Goal: Check status

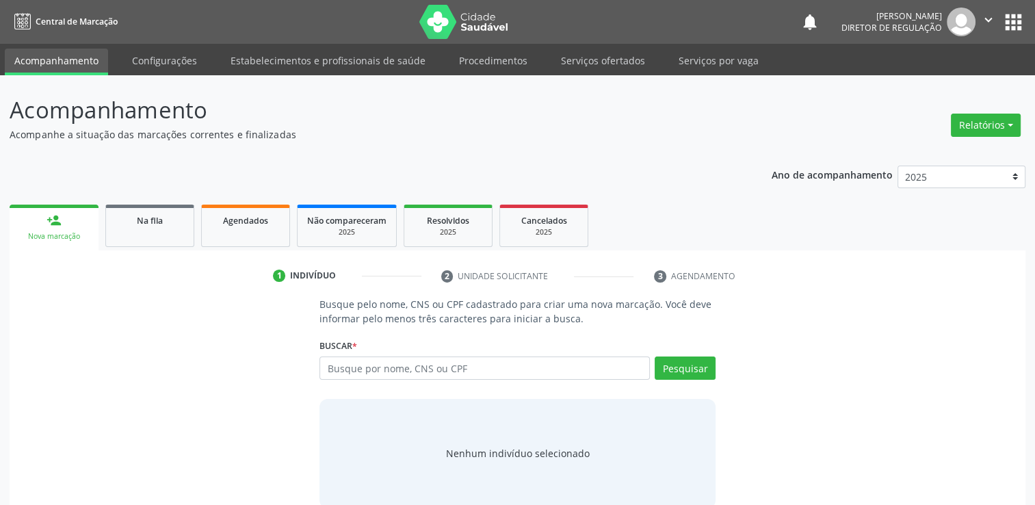
click at [1019, 29] on button "apps" at bounding box center [1013, 22] width 24 height 24
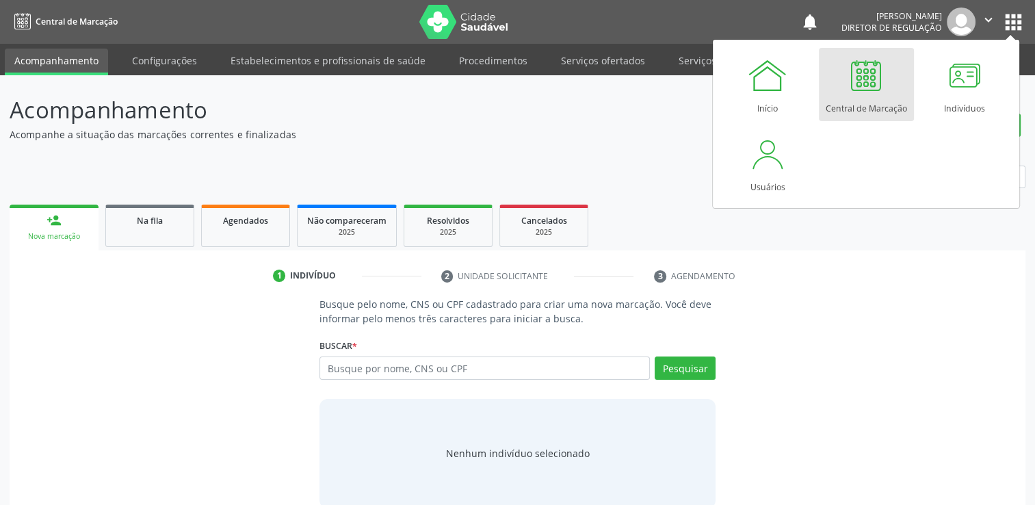
click at [868, 79] on div at bounding box center [865, 75] width 41 height 41
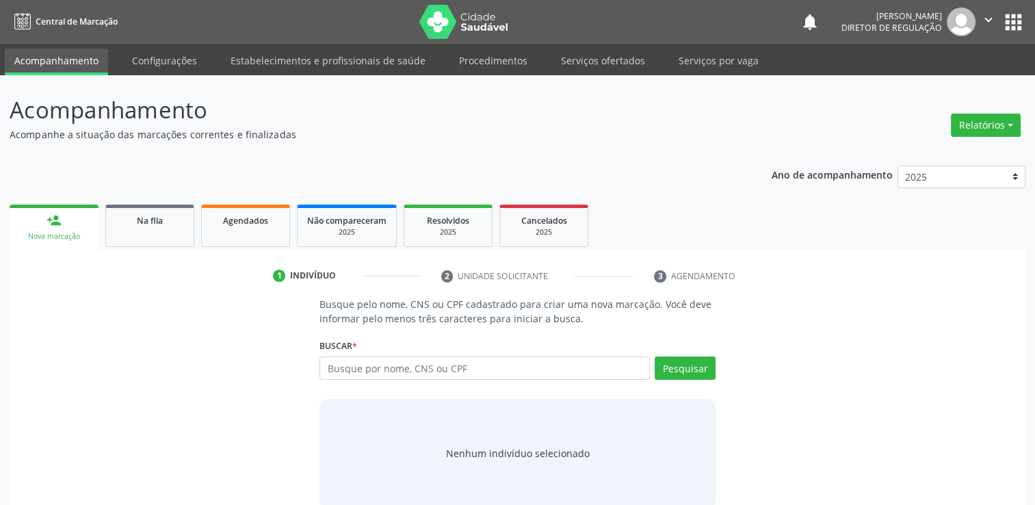
click at [152, 187] on div "Ano de acompanhamento 2025 2024 2023 2022 2021 2020 2019 person_add Nova marcaç…" at bounding box center [517, 337] width 1015 height 362
click at [150, 245] on link "Na fila" at bounding box center [149, 225] width 89 height 42
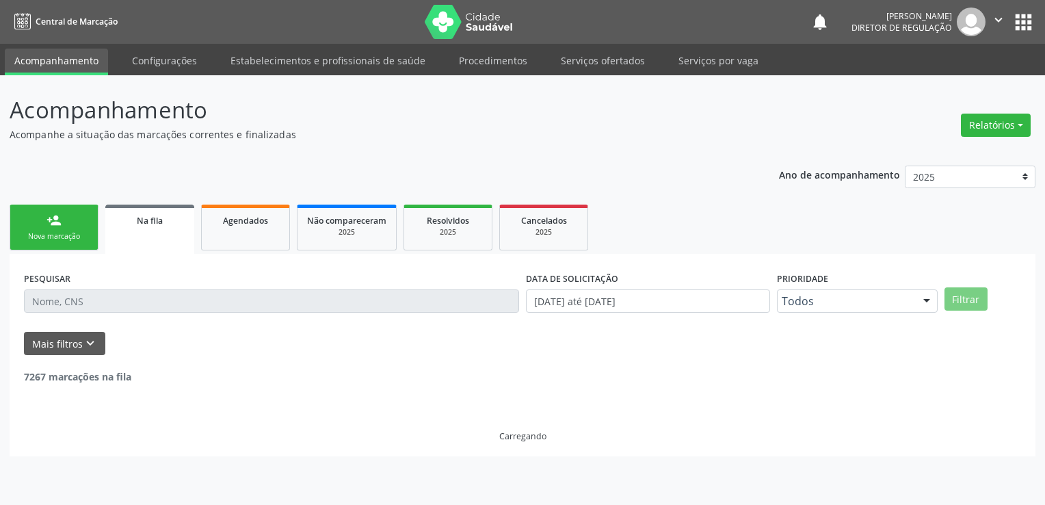
click at [1020, 24] on button "apps" at bounding box center [1023, 22] width 24 height 24
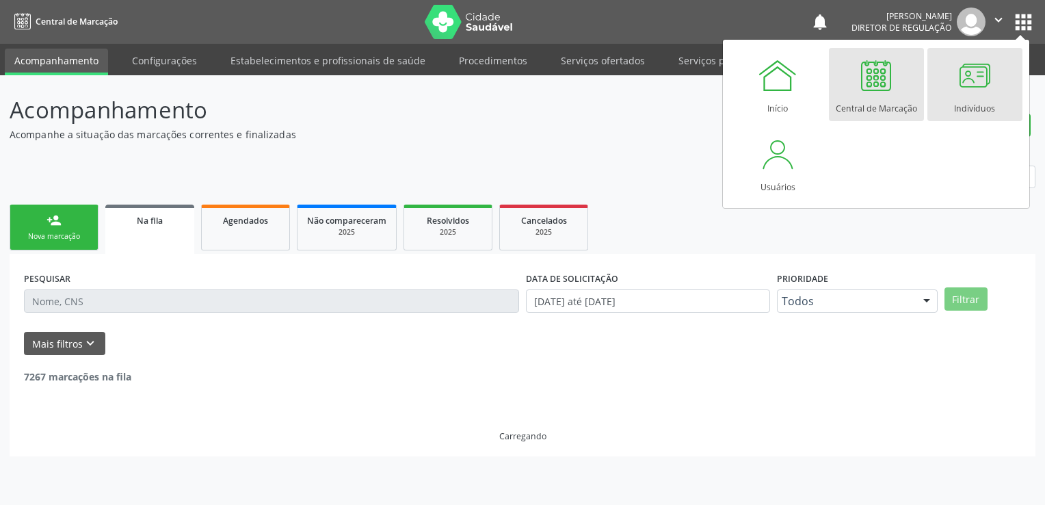
click at [956, 103] on div "Indivíduos" at bounding box center [974, 105] width 41 height 18
